Goal: Task Accomplishment & Management: Use online tool/utility

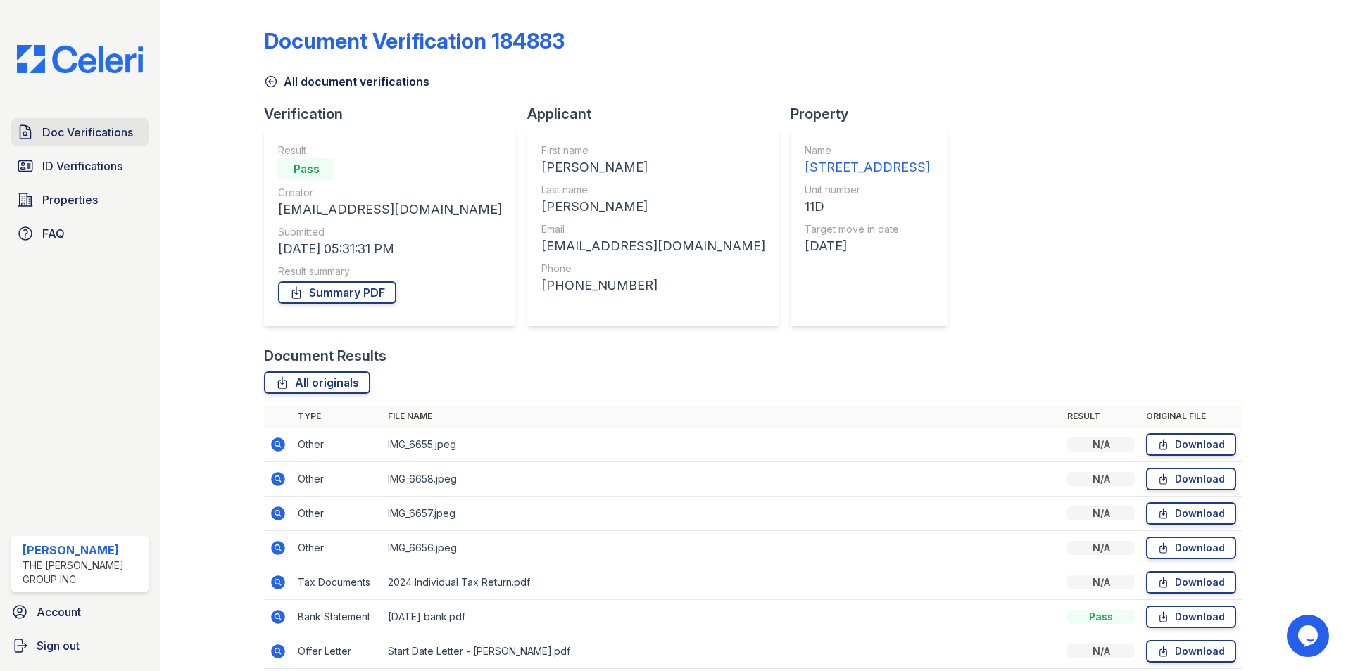
click at [75, 146] on link "Doc Verifications" at bounding box center [79, 132] width 137 height 28
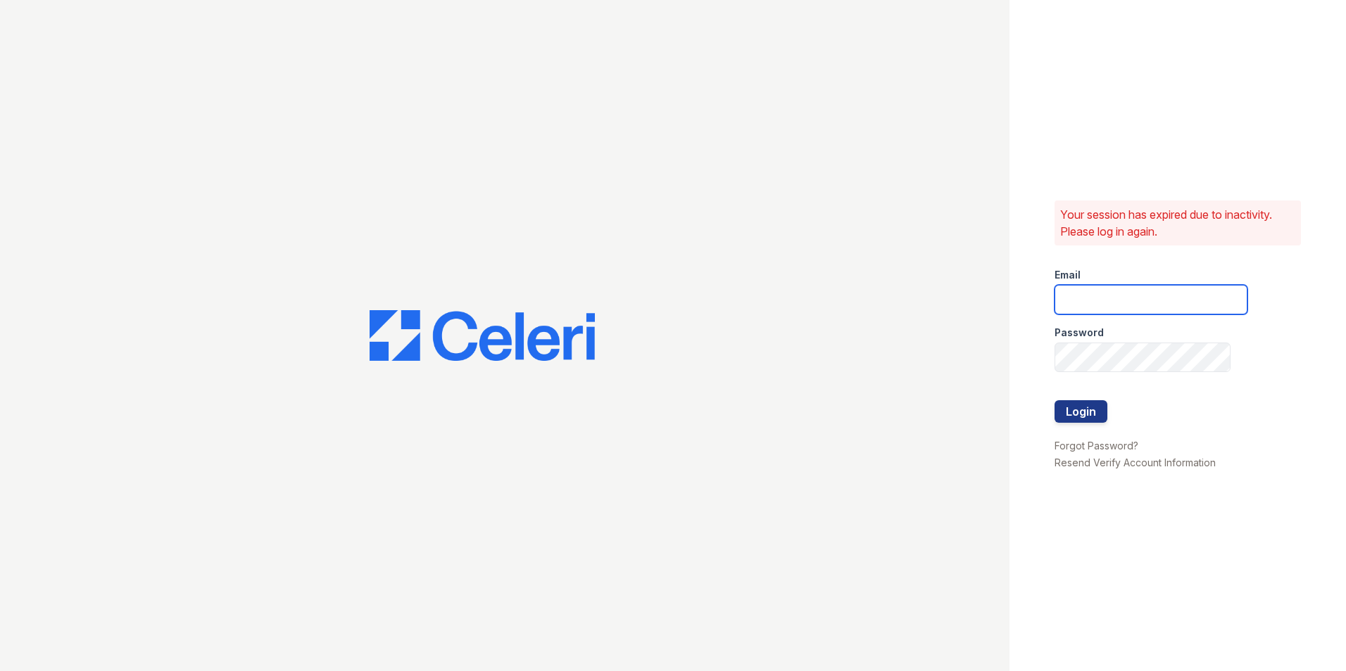
click at [1090, 298] on input "email" at bounding box center [1150, 300] width 193 height 30
type input "[EMAIL_ADDRESS][DOMAIN_NAME]"
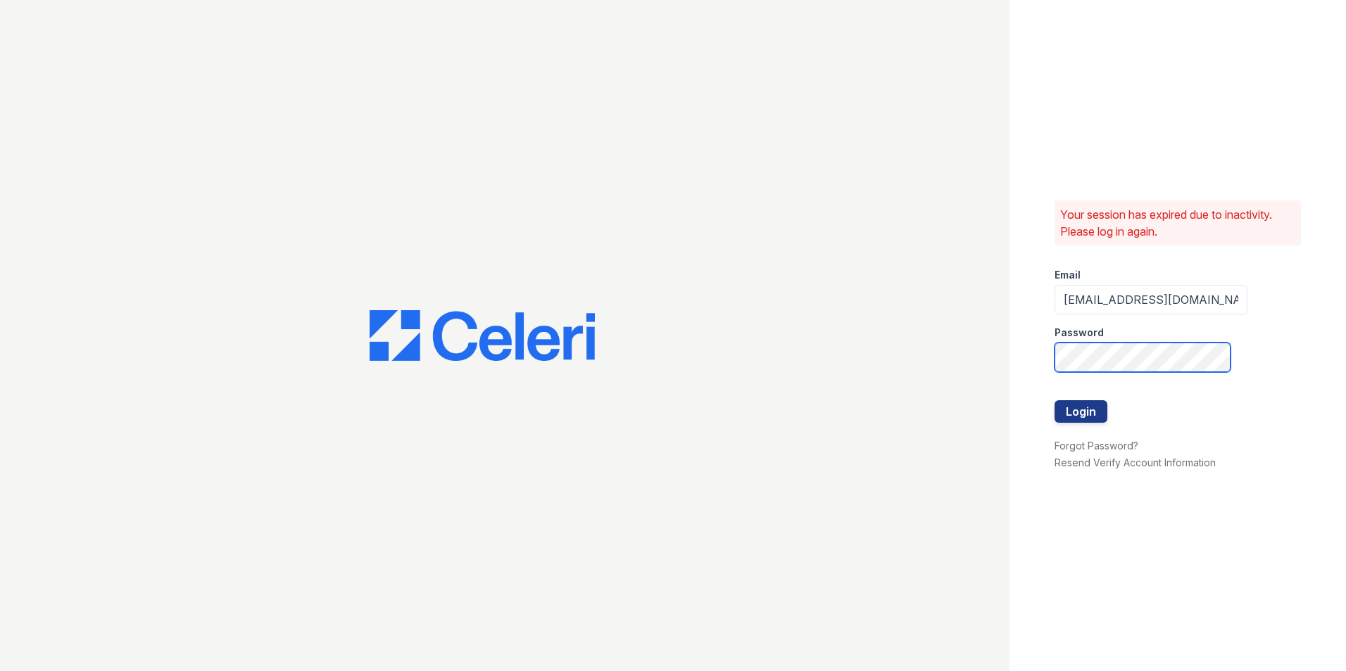
click at [1054, 400] on button "Login" at bounding box center [1080, 411] width 53 height 23
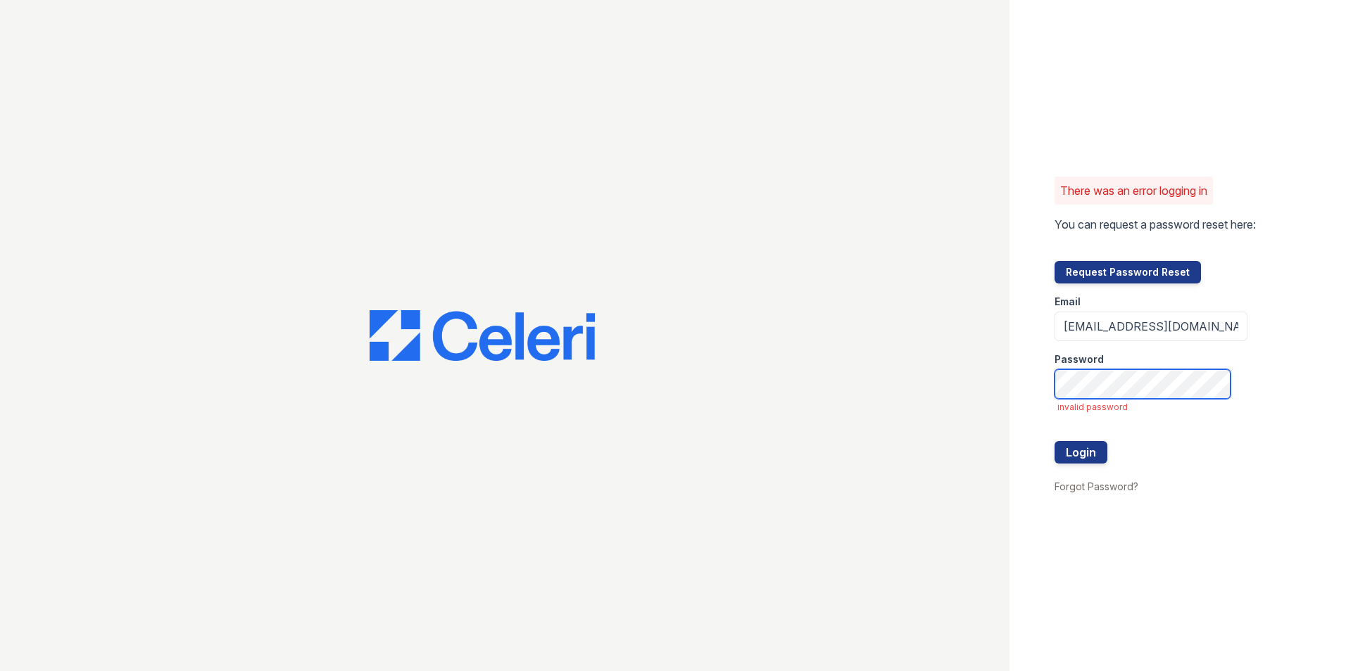
click at [1054, 441] on button "Login" at bounding box center [1080, 452] width 53 height 23
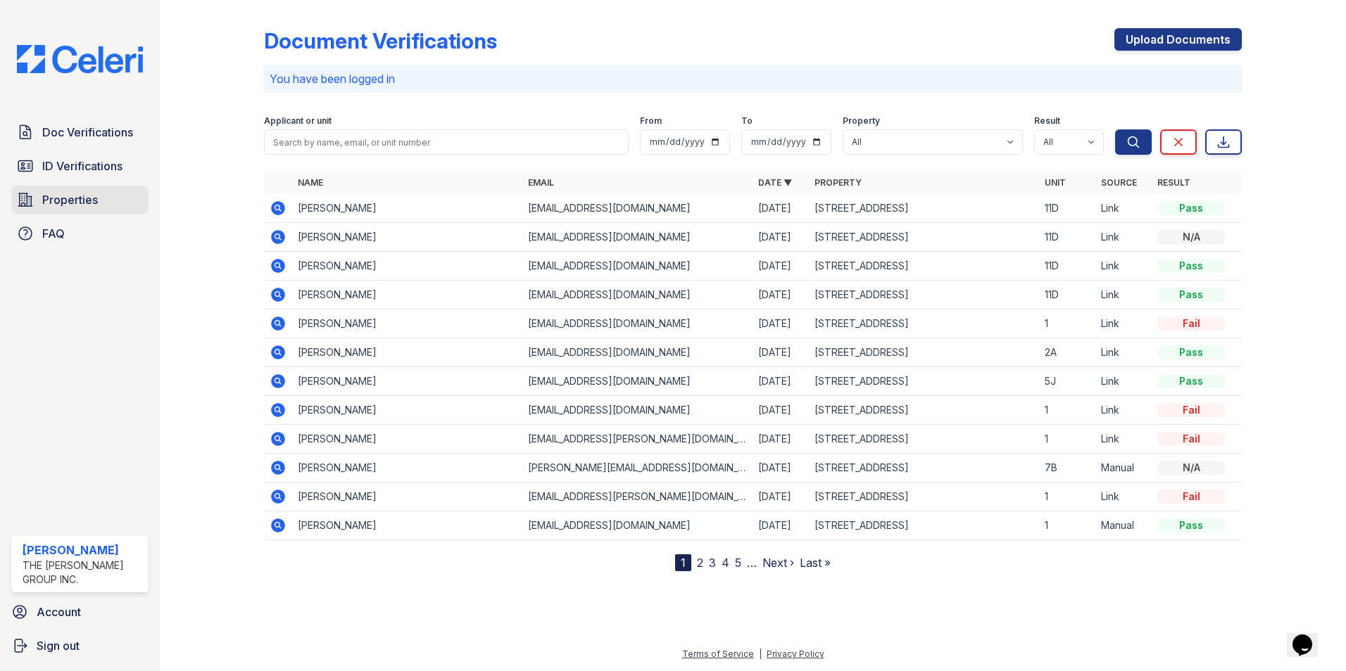
click at [53, 206] on span "Properties" at bounding box center [70, 199] width 56 height 17
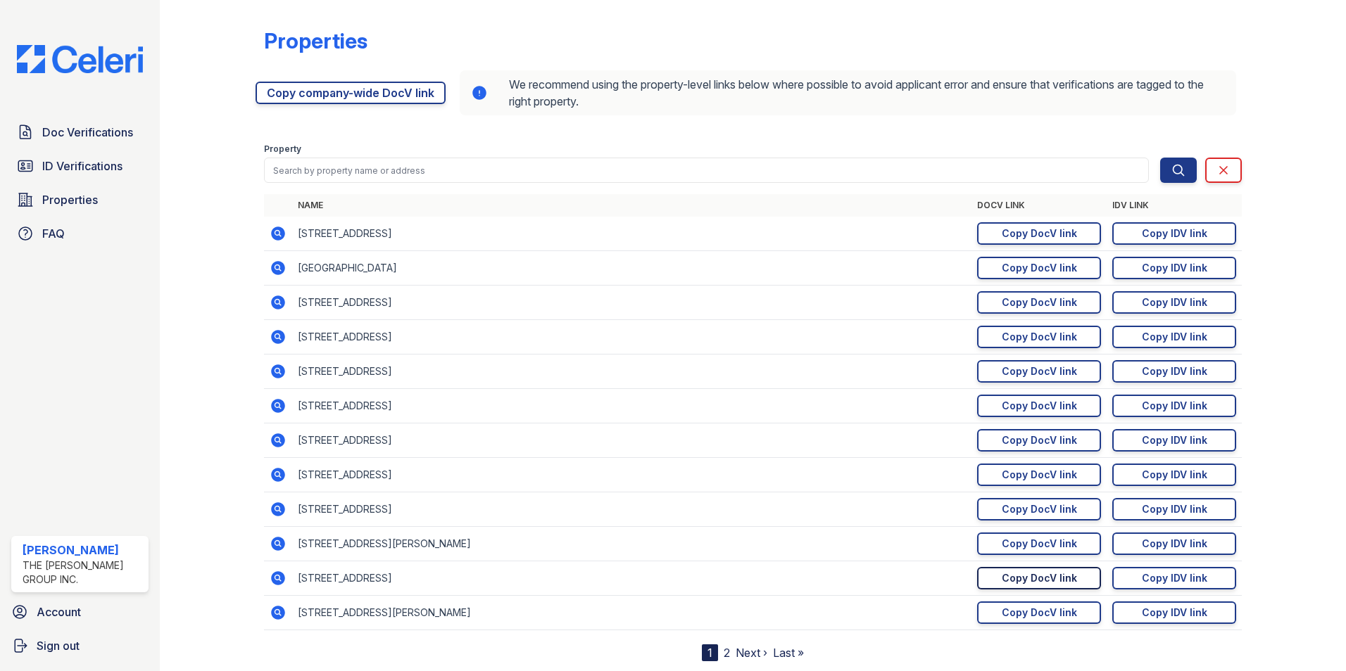
click at [1068, 574] on link "Copy DocV link Copy link" at bounding box center [1039, 578] width 124 height 23
